Goal: Transaction & Acquisition: Purchase product/service

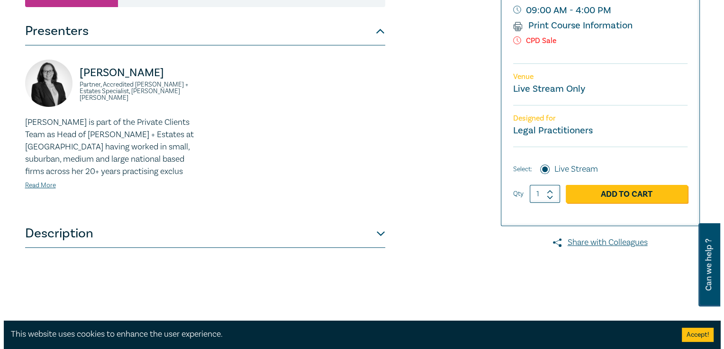
scroll to position [237, 0]
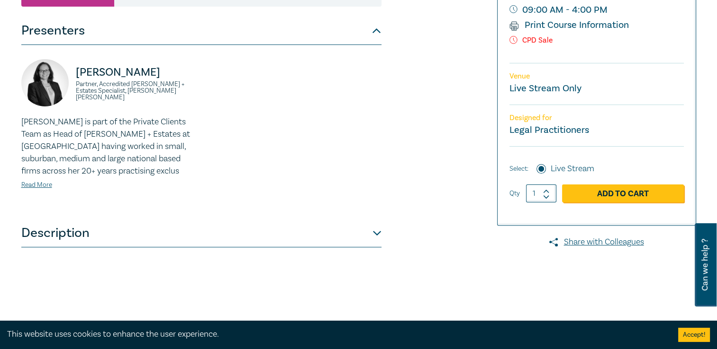
click at [547, 194] on icon at bounding box center [546, 191] width 7 height 4
type input "3"
click at [602, 203] on link "Add to Cart" at bounding box center [623, 194] width 122 height 18
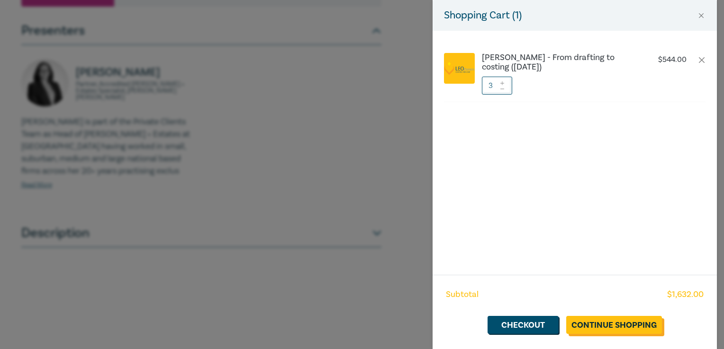
click at [613, 325] on link "Continue Shopping" at bounding box center [614, 325] width 96 height 18
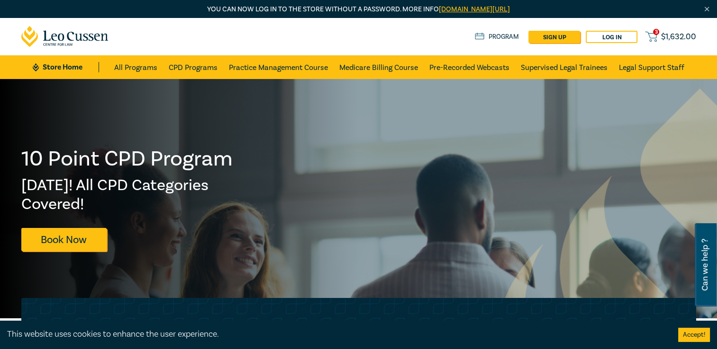
click at [650, 35] on icon at bounding box center [651, 37] width 12 height 12
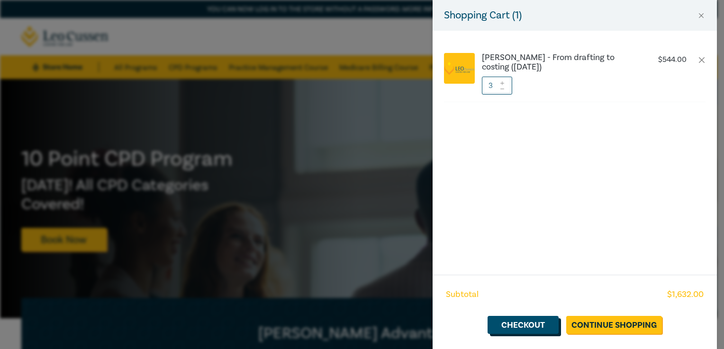
click at [509, 319] on link "Checkout" at bounding box center [522, 325] width 71 height 18
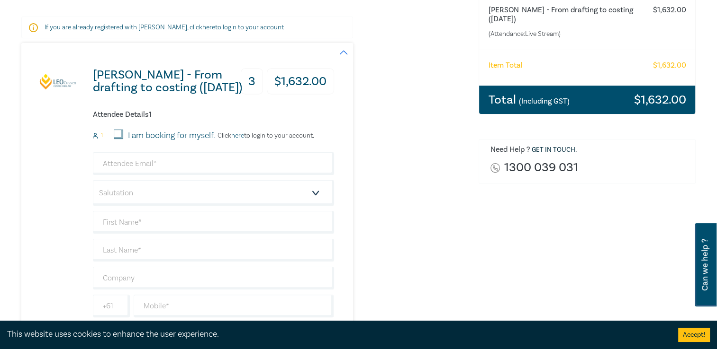
scroll to position [142, 0]
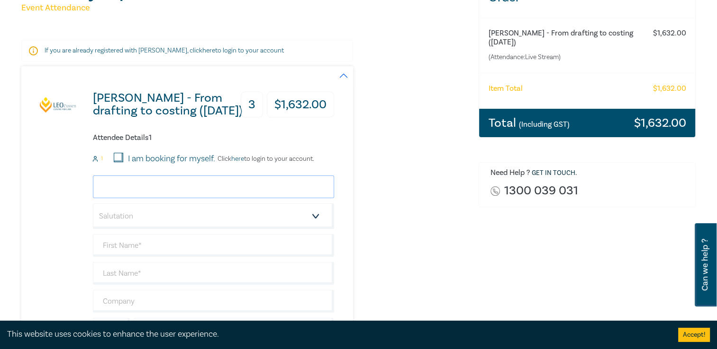
click at [128, 188] on input "email" at bounding box center [213, 187] width 241 height 23
type input "agok@willed.com.au"
click at [121, 215] on select "Salutation Mr. Mrs. Ms. Miss Dr. Prof. Other" at bounding box center [213, 217] width 241 height 26
select select "Ms."
click at [93, 204] on select "Salutation Mr. Mrs. Ms. Miss Dr. Prof. Other" at bounding box center [213, 217] width 241 height 26
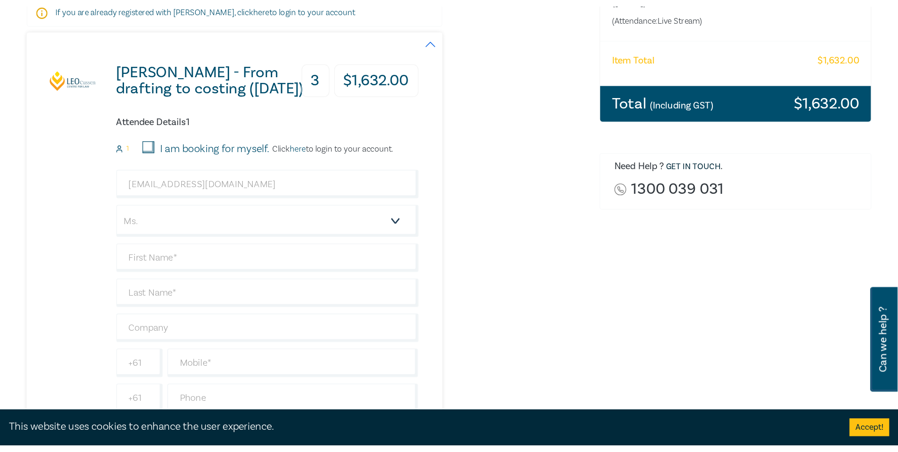
scroll to position [237, 0]
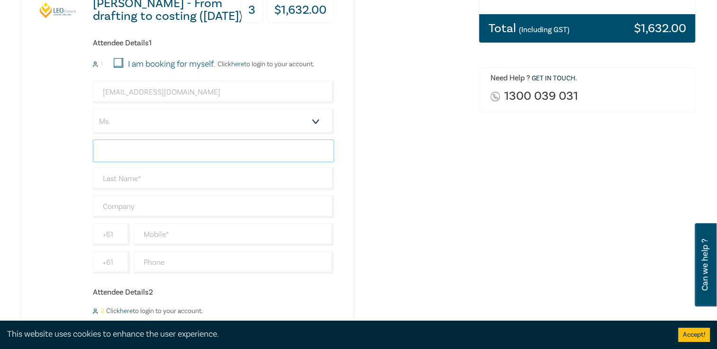
click at [119, 151] on input "text" at bounding box center [213, 151] width 241 height 23
